Goal: Task Accomplishment & Management: Manage account settings

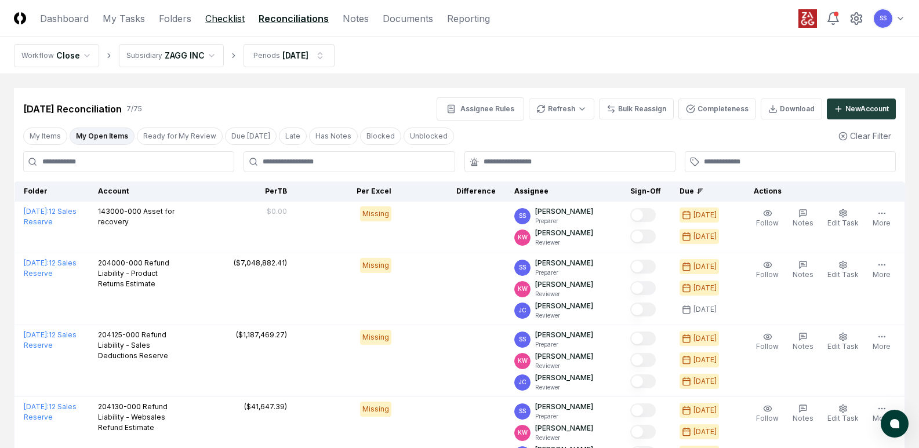
click at [219, 20] on link "Checklist" at bounding box center [224, 19] width 39 height 14
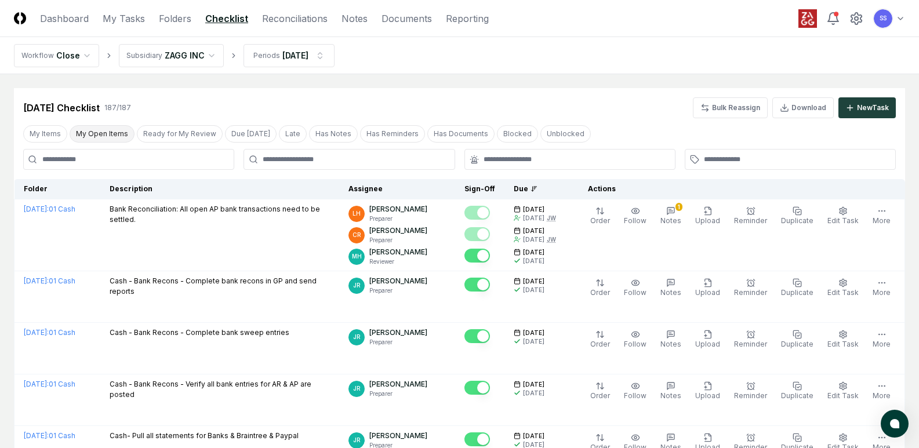
click at [106, 133] on button "My Open Items" at bounding box center [102, 133] width 65 height 17
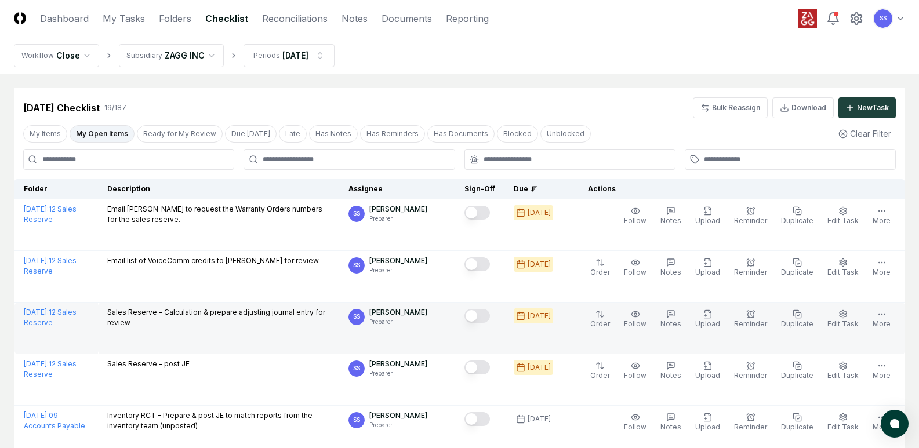
click at [489, 315] on button "Mark complete" at bounding box center [477, 316] width 26 height 14
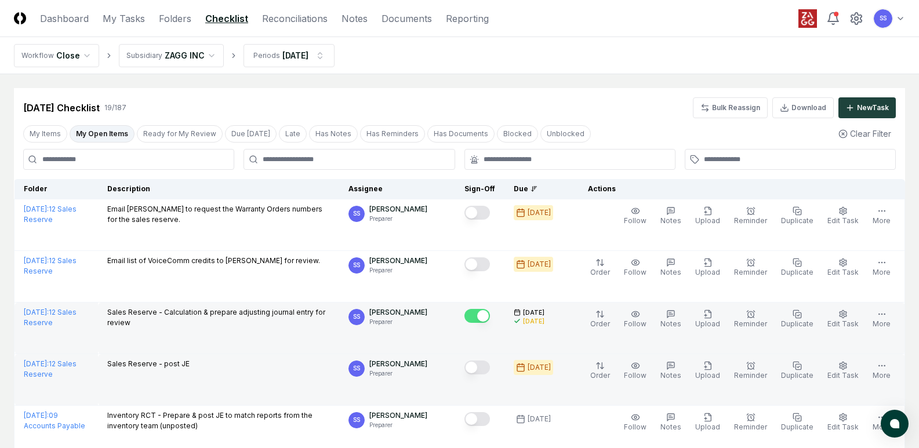
click at [490, 368] on button "Mark complete" at bounding box center [477, 368] width 26 height 14
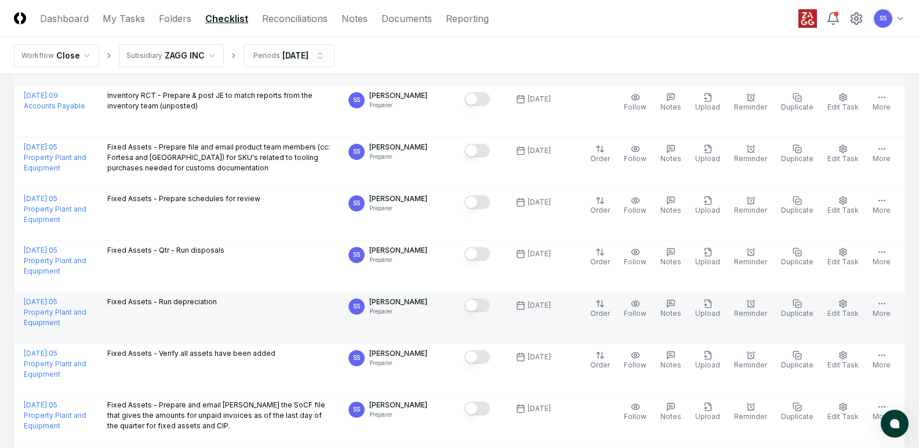
scroll to position [290, 0]
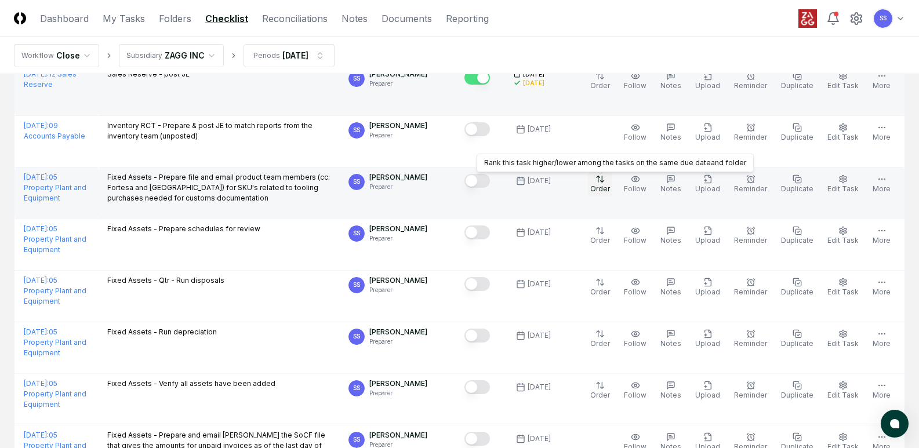
click at [613, 185] on html "CloseCore Dashboard My Tasks Folders Checklist Reconciliations Notes Documents …" at bounding box center [459, 341] width 919 height 1263
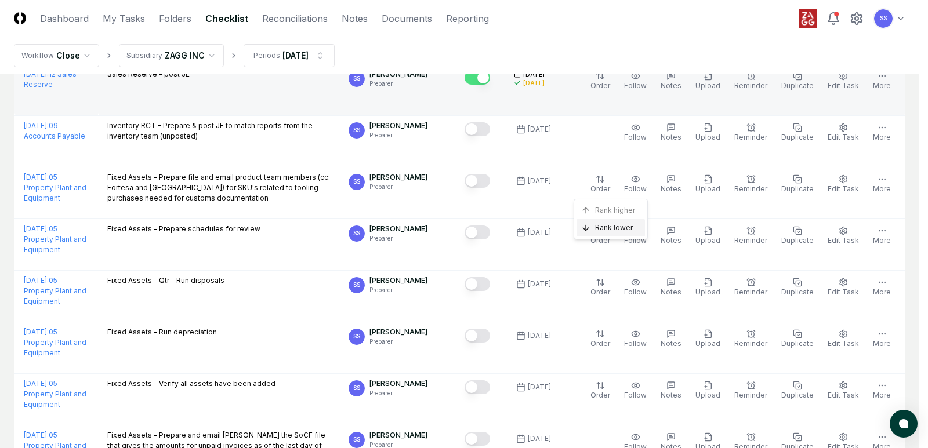
click at [604, 227] on span "Rank lower" at bounding box center [614, 228] width 38 height 10
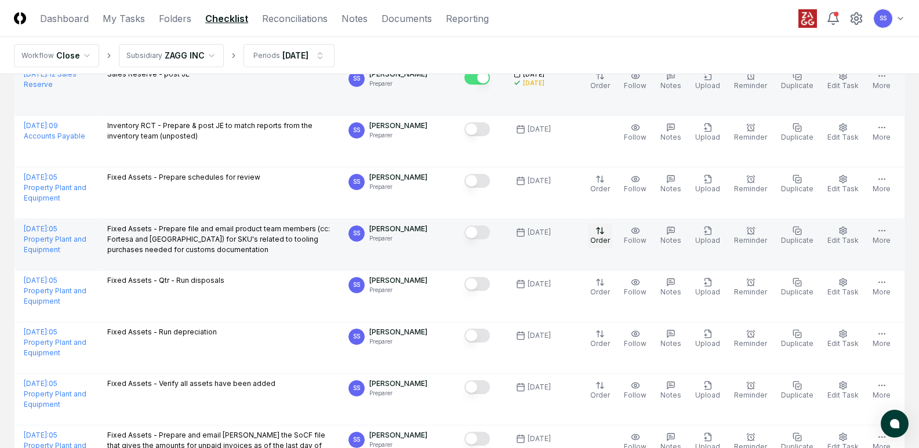
click at [611, 237] on html "CloseCore Dashboard My Tasks Folders Checklist Reconciliations Notes Documents …" at bounding box center [459, 341] width 919 height 1263
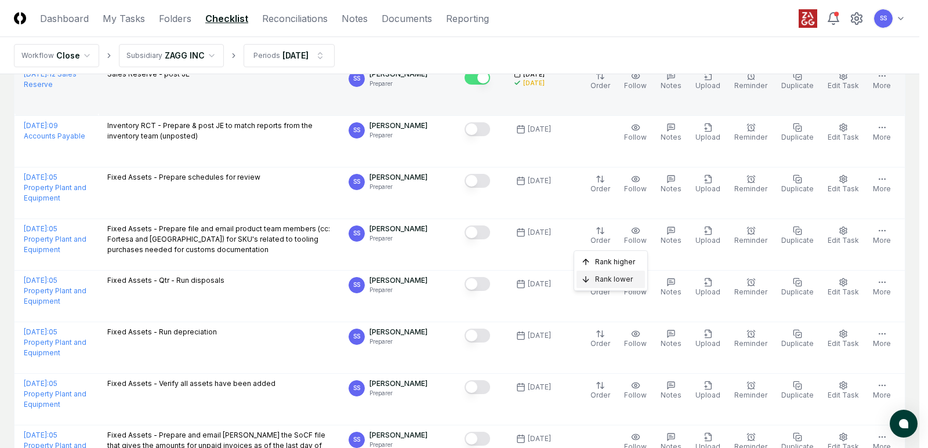
click at [615, 281] on span "Rank lower" at bounding box center [614, 279] width 38 height 10
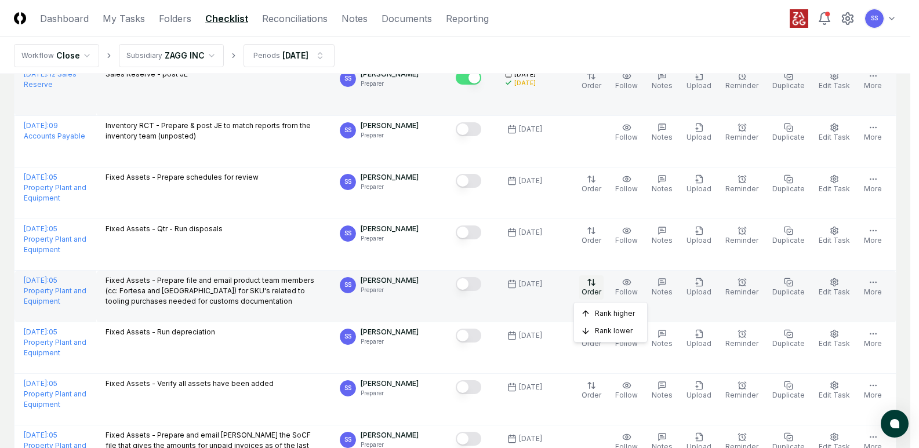
click at [610, 285] on html "CloseCore Dashboard My Tasks Folders Checklist Reconciliations Notes Documents …" at bounding box center [459, 341] width 919 height 1263
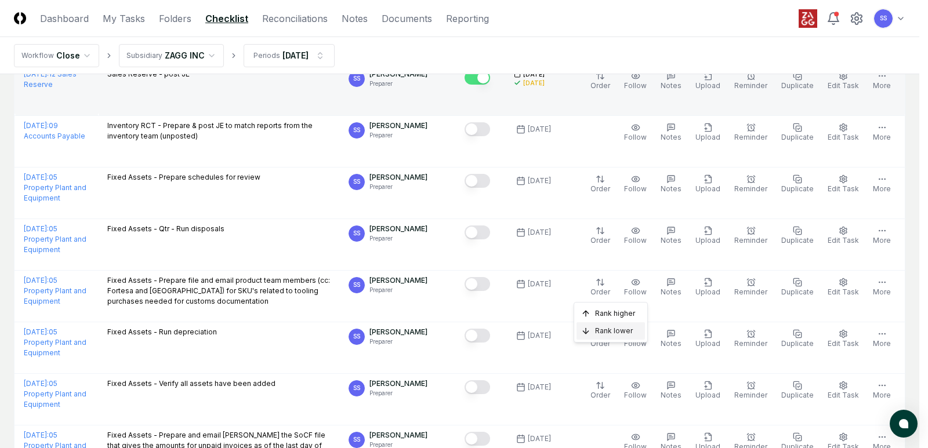
click at [610, 331] on span "Rank lower" at bounding box center [614, 331] width 38 height 10
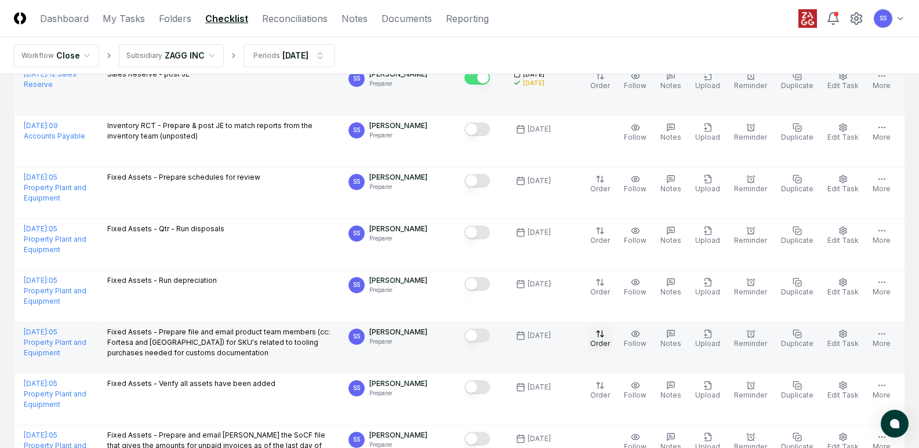
click at [610, 331] on html "CloseCore Dashboard My Tasks Folders Checklist Reconciliations Notes Documents …" at bounding box center [459, 341] width 919 height 1263
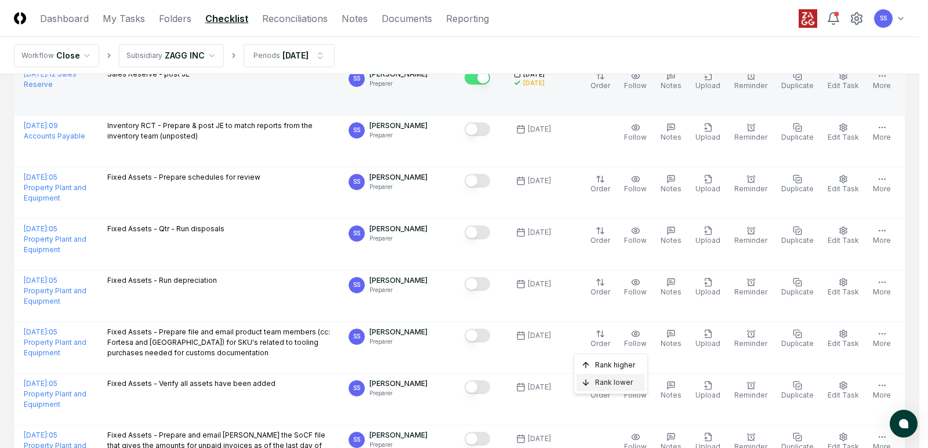
click at [605, 381] on span "Rank lower" at bounding box center [614, 382] width 38 height 10
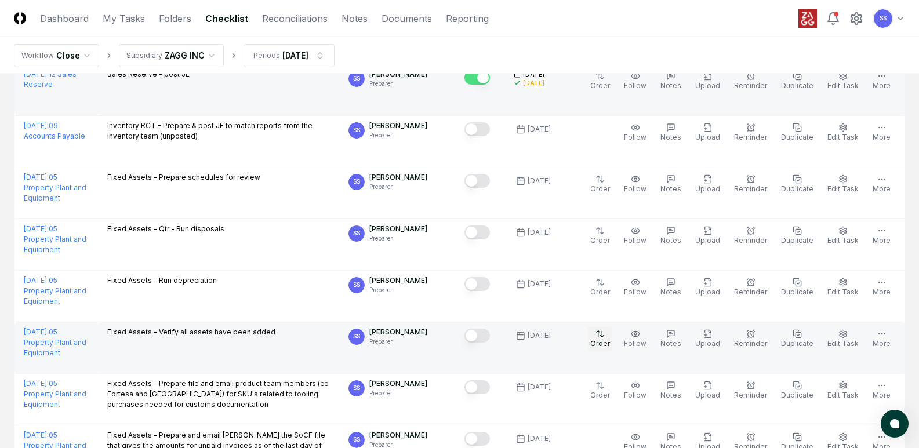
click at [609, 336] on html "CloseCore Dashboard My Tasks Folders Checklist Reconciliations Notes Documents …" at bounding box center [459, 341] width 919 height 1263
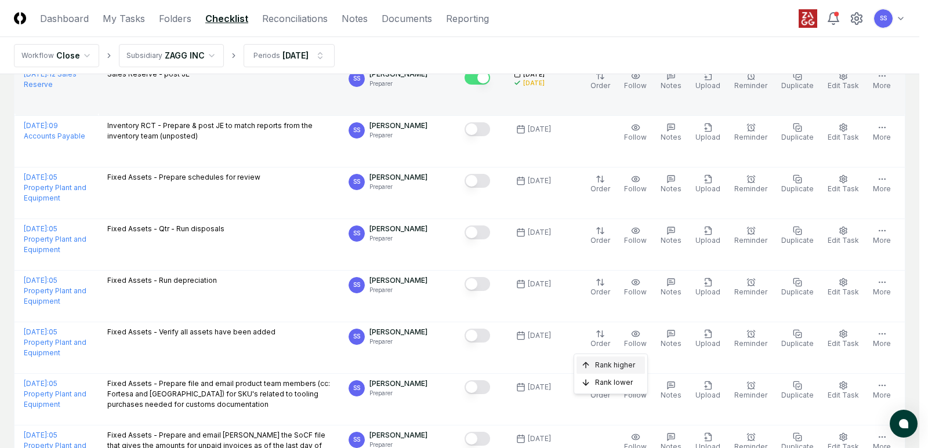
click at [609, 362] on span "Rank higher" at bounding box center [615, 365] width 40 height 10
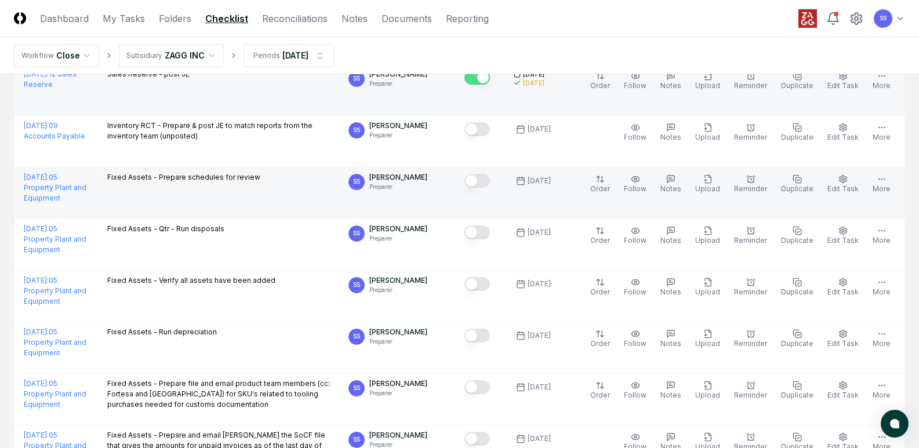
click at [314, 181] on div "Fixed Assets - Prepare schedules for review" at bounding box center [218, 178] width 223 height 13
click at [614, 182] on html "CloseCore Dashboard My Tasks Folders Checklist Reconciliations Notes Documents …" at bounding box center [459, 341] width 919 height 1263
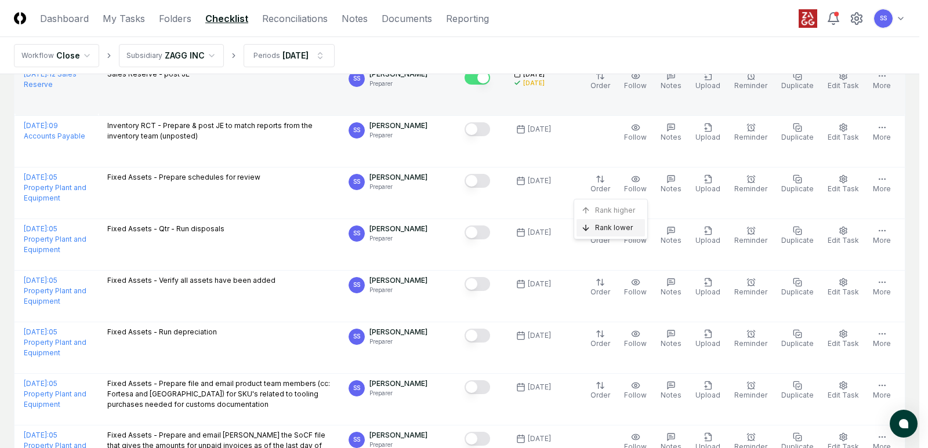
click at [614, 228] on span "Rank lower" at bounding box center [614, 228] width 38 height 10
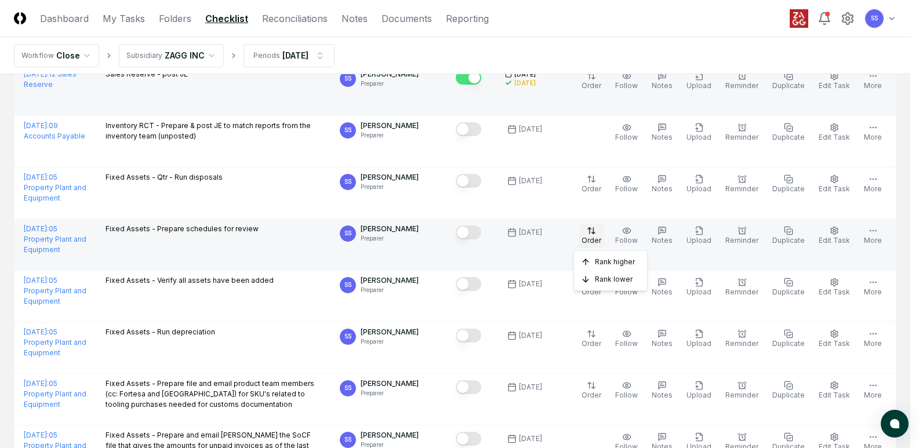
click at [616, 238] on html "CloseCore Dashboard My Tasks Folders Checklist Reconciliations Notes Documents …" at bounding box center [459, 341] width 919 height 1263
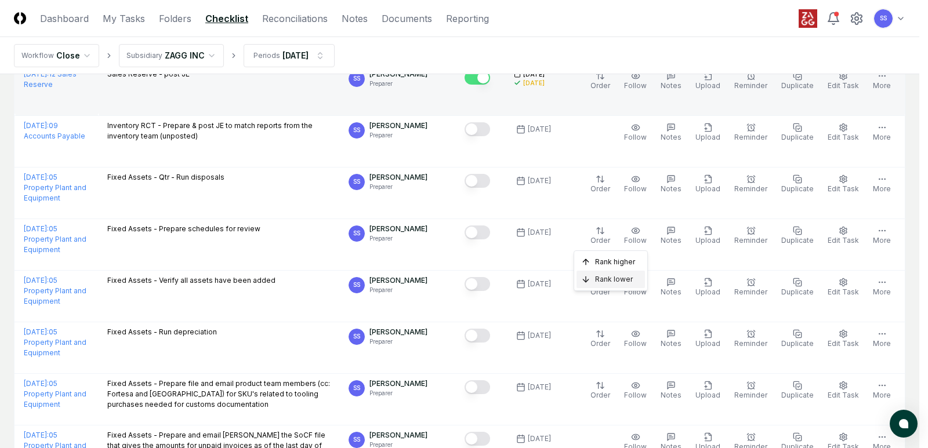
click at [625, 282] on span "Rank lower" at bounding box center [614, 279] width 38 height 10
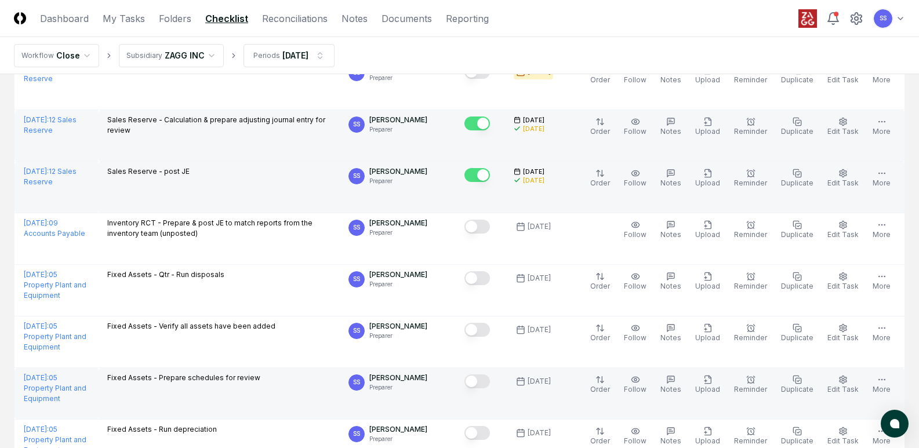
scroll to position [174, 0]
